Goal: Check status

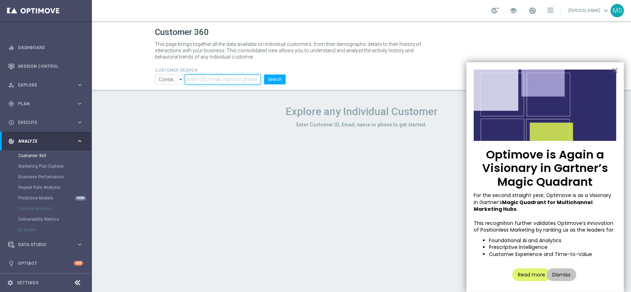
click at [221, 83] on input "text" at bounding box center [222, 80] width 75 height 10
paste input "979285"
type input "979285"
click at [264, 75] on button "Search" at bounding box center [275, 80] width 22 height 10
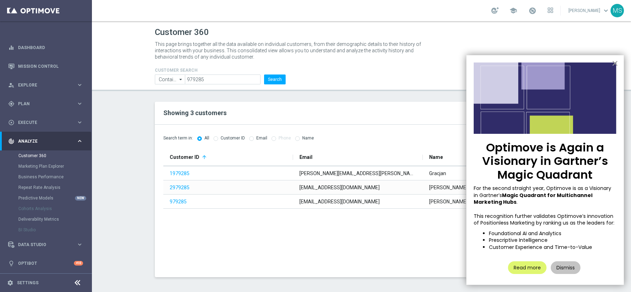
click at [612, 62] on button "×" at bounding box center [615, 63] width 7 height 11
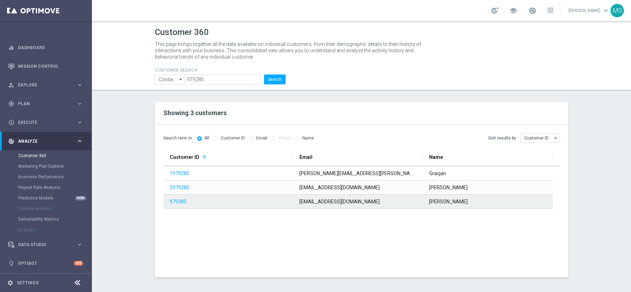
click at [203, 203] on span "979285" at bounding box center [228, 201] width 116 height 13
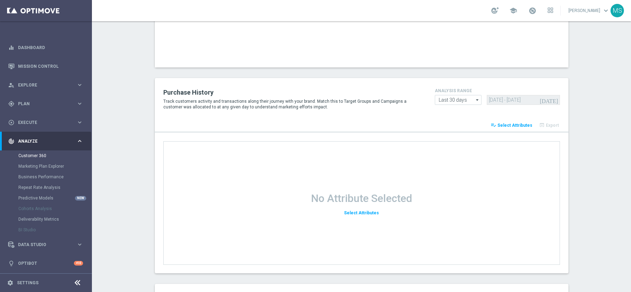
scroll to position [795, 0]
